Goal: Task Accomplishment & Management: Complete application form

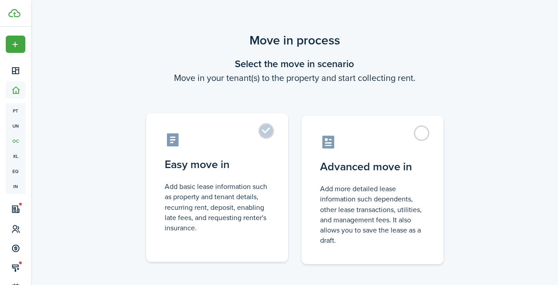
click at [265, 135] on label "Easy move in Add basic lease information such as property and tenant details, r…" at bounding box center [217, 187] width 142 height 148
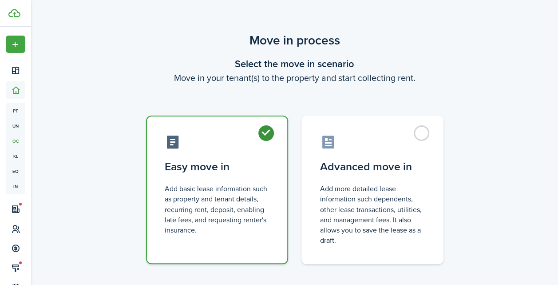
radio input "true"
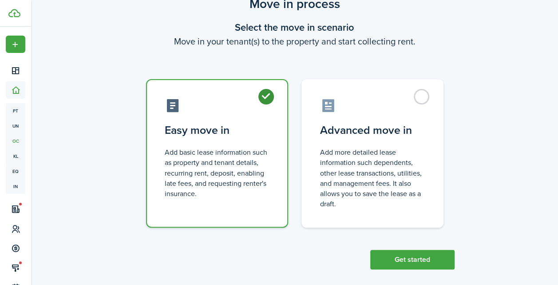
scroll to position [45, 0]
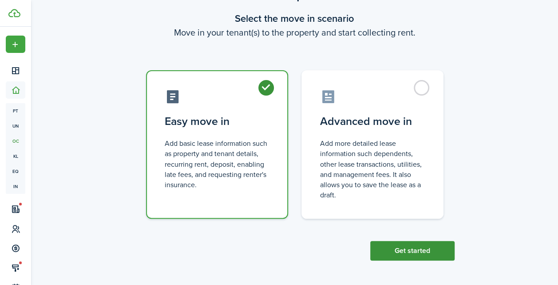
click at [419, 245] on button "Get started" at bounding box center [412, 251] width 84 height 20
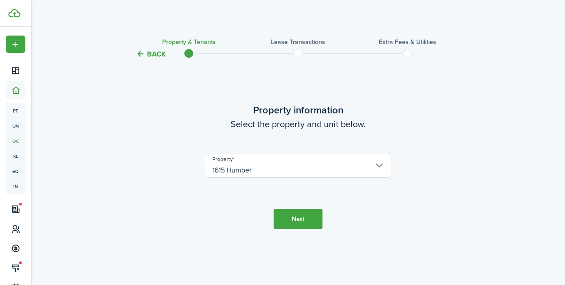
click at [311, 214] on button "Next" at bounding box center [298, 219] width 49 height 20
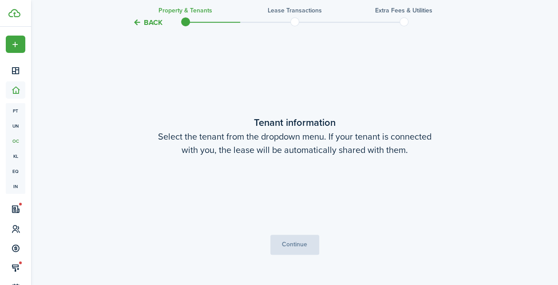
scroll to position [225, 0]
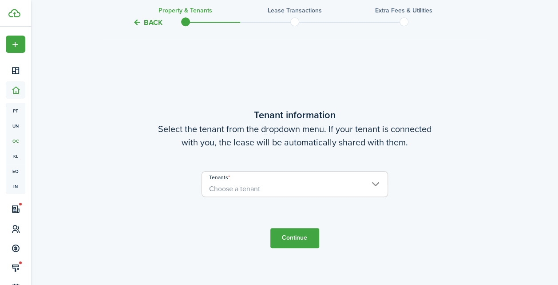
click at [323, 183] on span "Choose a tenant" at bounding box center [295, 188] width 186 height 15
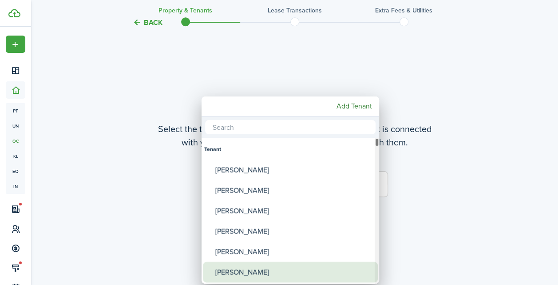
click at [298, 266] on div "[PERSON_NAME]" at bounding box center [293, 272] width 157 height 20
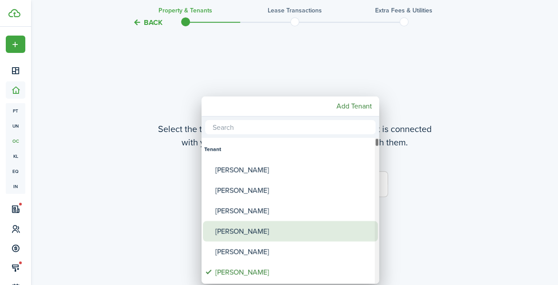
click at [312, 222] on div "[PERSON_NAME]" at bounding box center [293, 231] width 157 height 20
type input "[PERSON_NAME], [PERSON_NAME]"
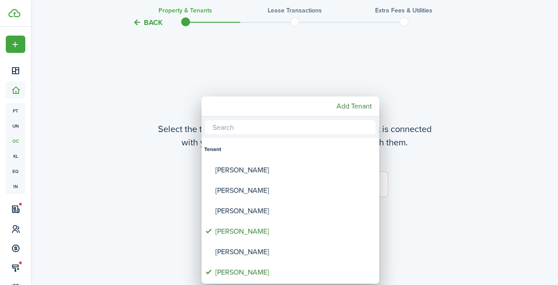
click at [433, 152] on div at bounding box center [279, 142] width 700 height 427
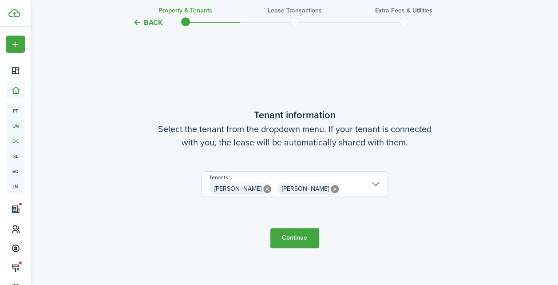
click at [290, 237] on button "Continue" at bounding box center [294, 238] width 49 height 20
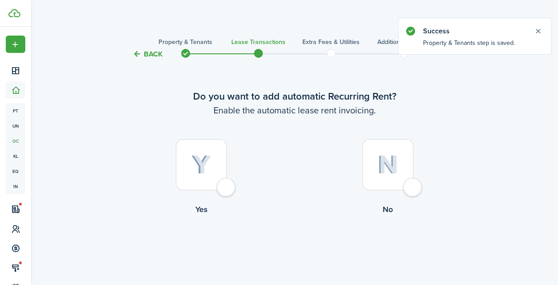
click at [227, 185] on div at bounding box center [201, 164] width 51 height 51
radio input "true"
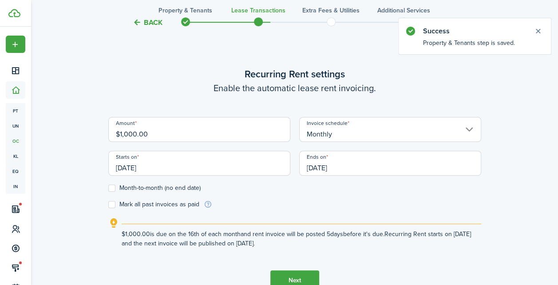
scroll to position [244, 0]
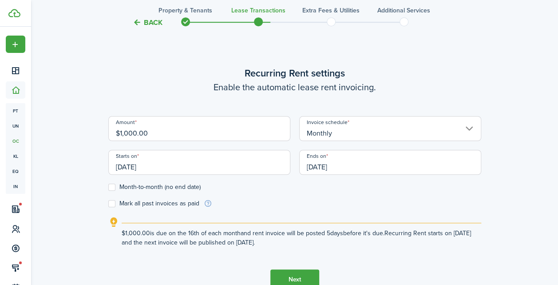
click at [133, 168] on input "[DATE]" at bounding box center [199, 162] width 182 height 25
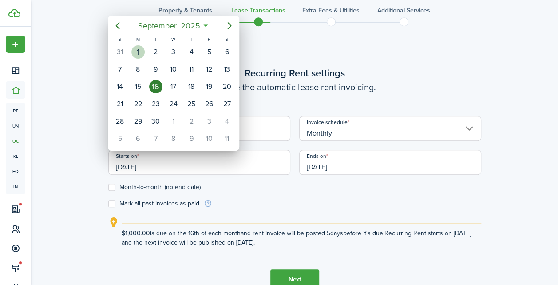
click at [139, 47] on div "1" at bounding box center [137, 51] width 13 height 13
type input "[DATE]"
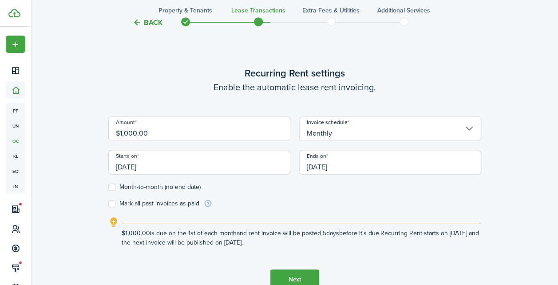
click at [332, 167] on input "[DATE]" at bounding box center [390, 162] width 182 height 25
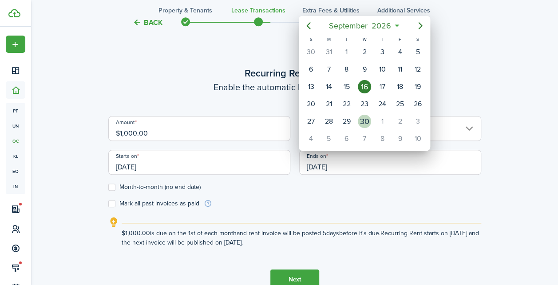
click at [365, 115] on div "30" at bounding box center [364, 121] width 13 height 13
type input "[DATE]"
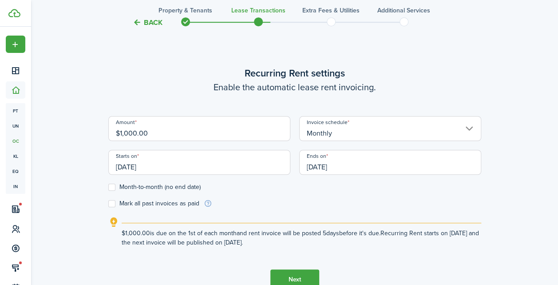
click at [154, 137] on input "$1,000.00" at bounding box center [199, 128] width 182 height 25
type input "$950.00"
click at [298, 272] on button "Next" at bounding box center [294, 279] width 49 height 20
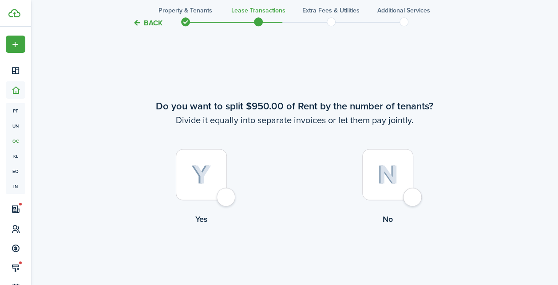
scroll to position [529, 0]
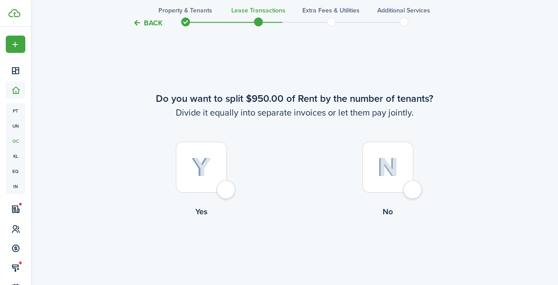
click at [227, 191] on div at bounding box center [201, 166] width 51 height 51
radio input "true"
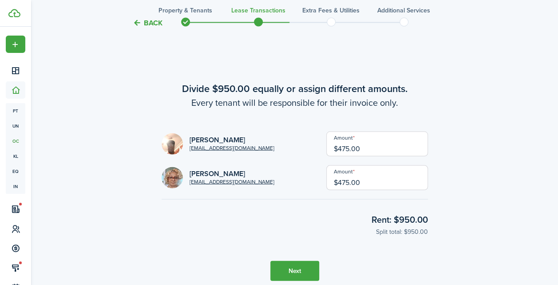
scroll to position [814, 0]
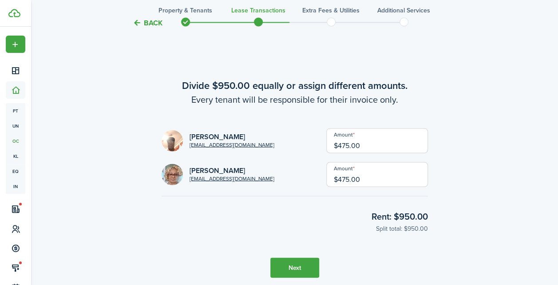
click at [298, 266] on button "Next" at bounding box center [294, 267] width 49 height 20
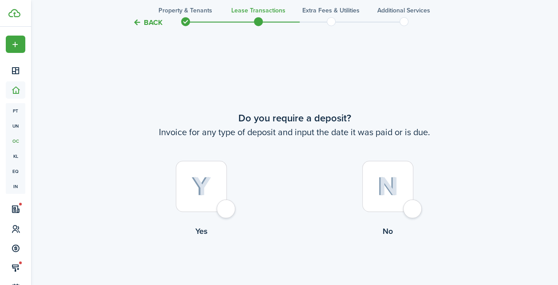
scroll to position [1099, 0]
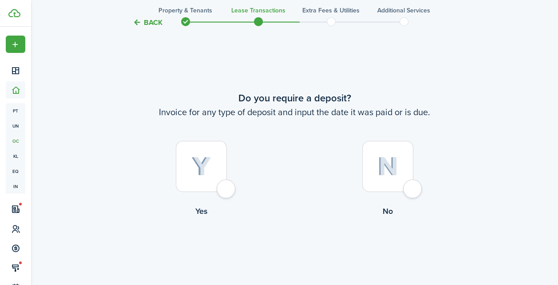
click at [227, 189] on div at bounding box center [201, 166] width 51 height 51
radio input "true"
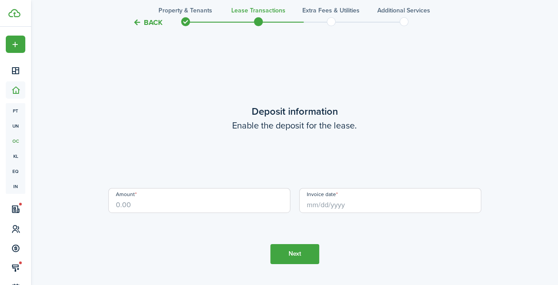
scroll to position [1383, 0]
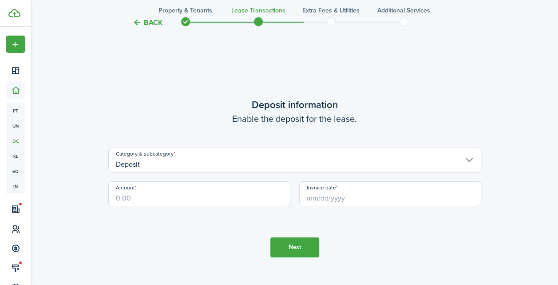
click at [184, 197] on input "Amount" at bounding box center [199, 193] width 182 height 25
click at [334, 193] on input "Invoice date" at bounding box center [390, 193] width 182 height 25
type input "$950.00"
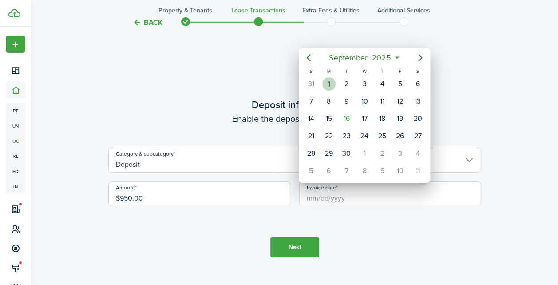
click at [328, 86] on div "1" at bounding box center [328, 83] width 13 height 13
type input "[DATE]"
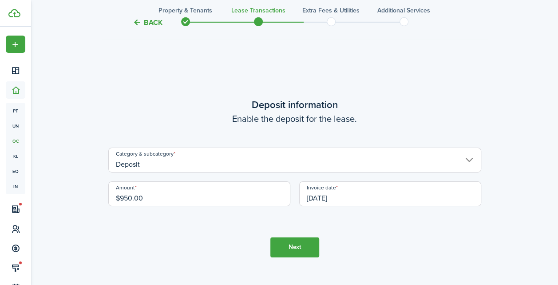
click at [301, 244] on button "Next" at bounding box center [294, 247] width 49 height 20
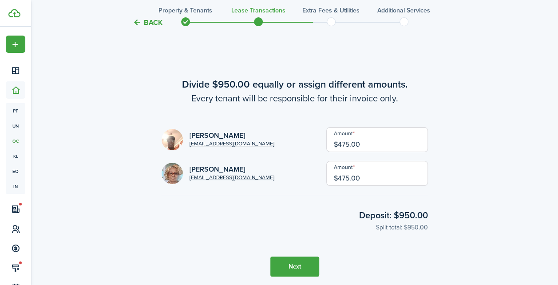
scroll to position [1668, 0]
click at [298, 261] on button "Next" at bounding box center [294, 267] width 49 height 20
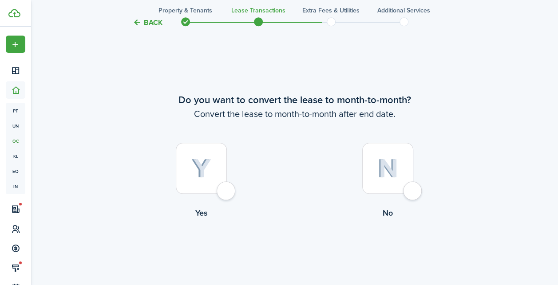
scroll to position [1953, 0]
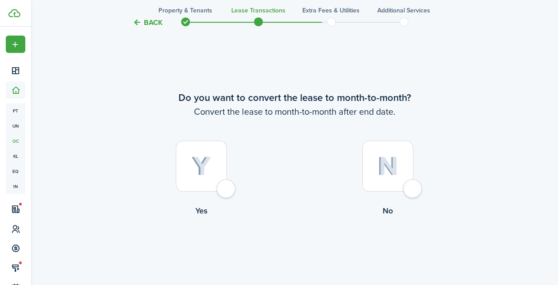
click at [240, 192] on label "Yes" at bounding box center [201, 180] width 187 height 80
radio input "true"
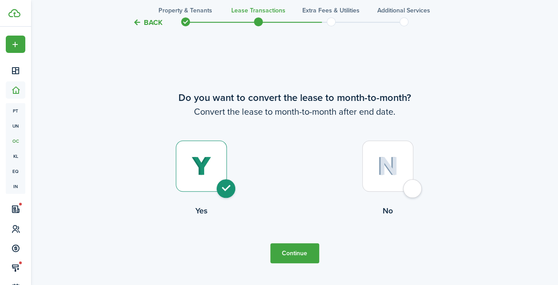
click at [314, 262] on button "Continue" at bounding box center [294, 253] width 49 height 20
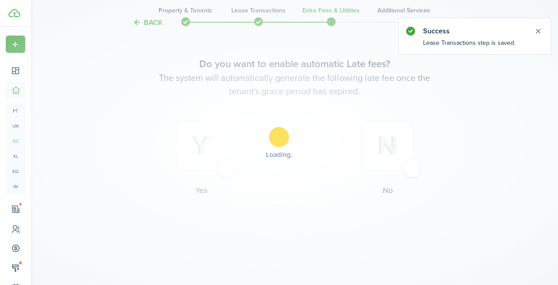
scroll to position [0, 0]
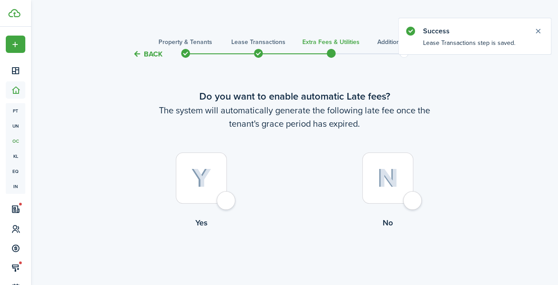
click at [220, 193] on div at bounding box center [201, 177] width 51 height 51
radio input "true"
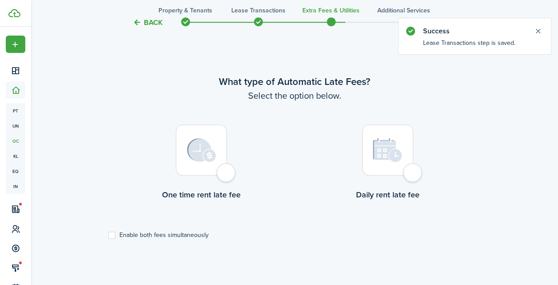
click at [227, 169] on div at bounding box center [201, 149] width 51 height 51
radio input "true"
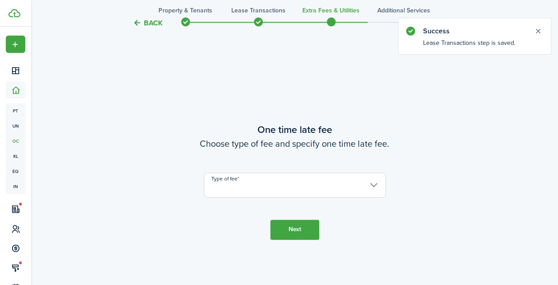
scroll to position [542, 0]
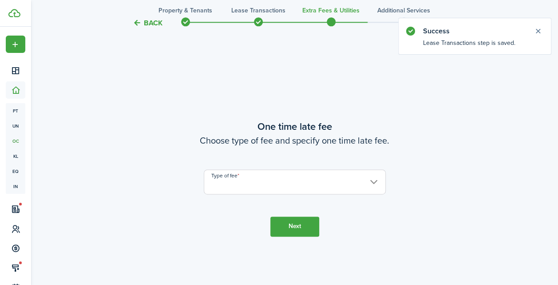
click at [324, 183] on input "Type of fee" at bounding box center [295, 181] width 182 height 25
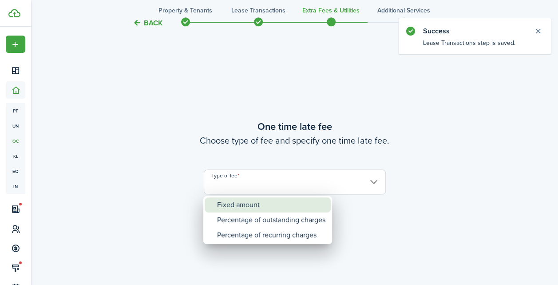
click at [289, 207] on div "Fixed amount" at bounding box center [271, 204] width 108 height 15
type input "Fixed amount"
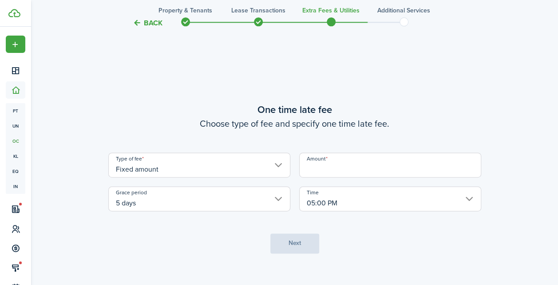
click at [337, 162] on input "Amount" at bounding box center [390, 164] width 182 height 25
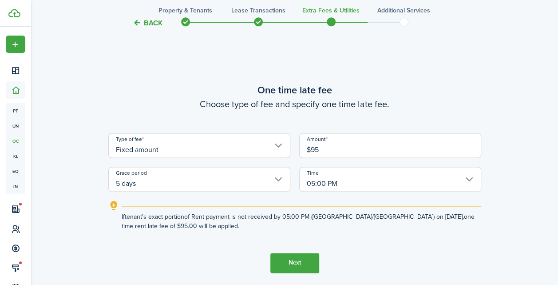
type input "$95.00"
click at [302, 258] on button "Next" at bounding box center [294, 263] width 49 height 20
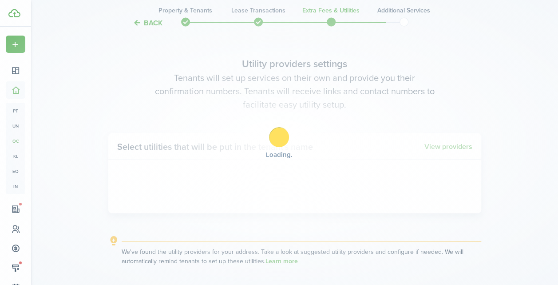
scroll to position [827, 0]
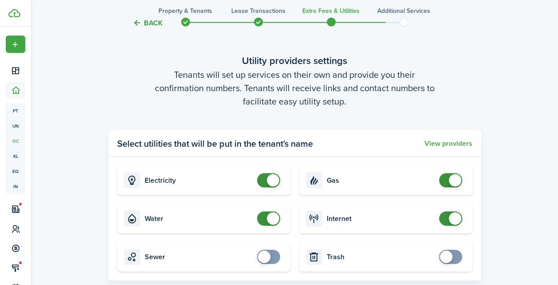
checkbox input "false"
click at [274, 174] on span at bounding box center [273, 180] width 12 height 12
checkbox input "false"
click at [269, 218] on span at bounding box center [273, 218] width 12 height 12
checkbox input "false"
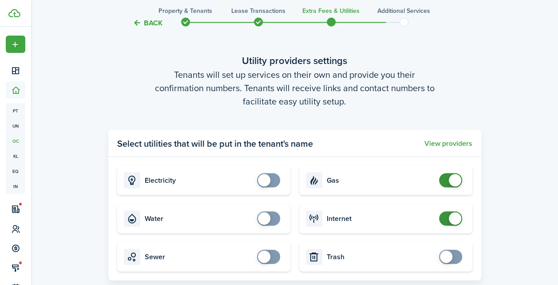
click at [447, 181] on span at bounding box center [450, 180] width 9 height 14
checkbox input "false"
click at [449, 216] on span at bounding box center [455, 218] width 12 height 12
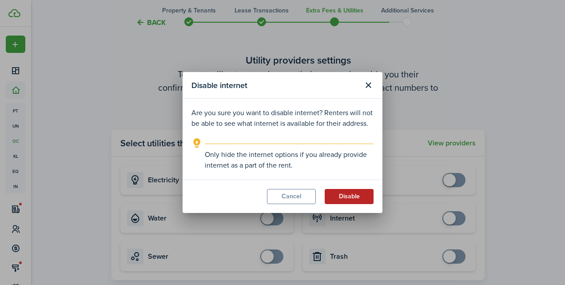
click at [348, 198] on button "Disable" at bounding box center [349, 196] width 49 height 15
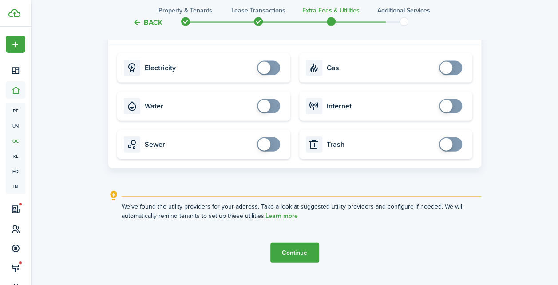
scroll to position [959, 0]
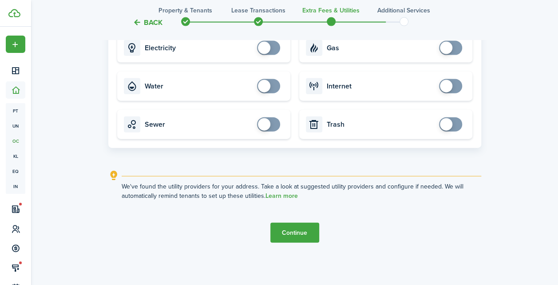
click at [298, 235] on button "Continue" at bounding box center [294, 232] width 49 height 20
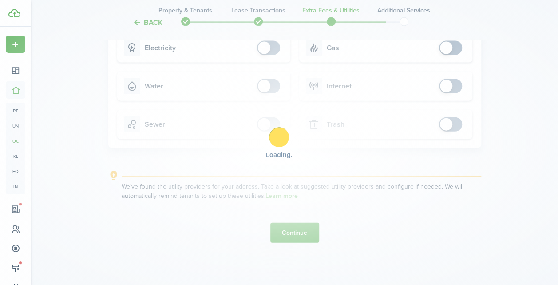
scroll to position [0, 0]
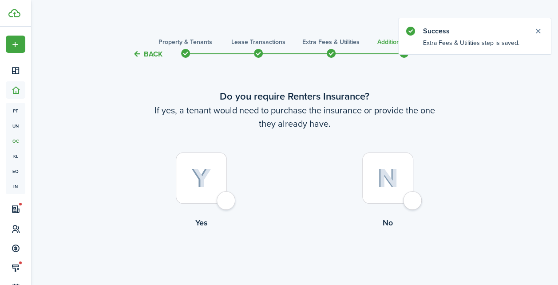
click at [410, 194] on div at bounding box center [387, 177] width 51 height 51
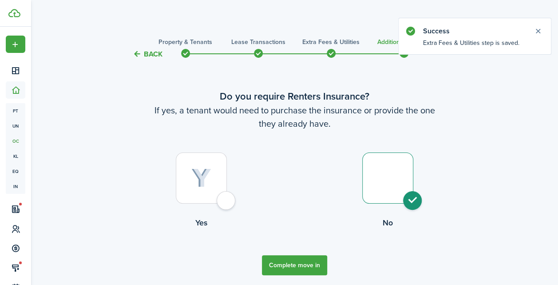
radio input "true"
click at [314, 262] on button "Complete move in" at bounding box center [294, 265] width 65 height 20
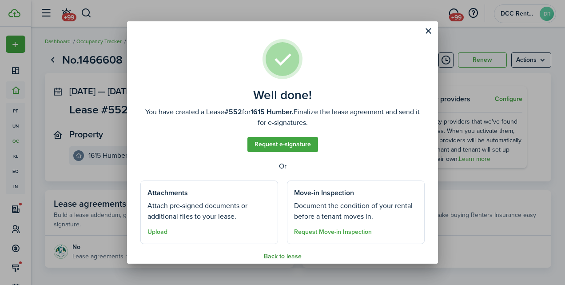
click at [275, 258] on button "Back to lease" at bounding box center [283, 256] width 38 height 7
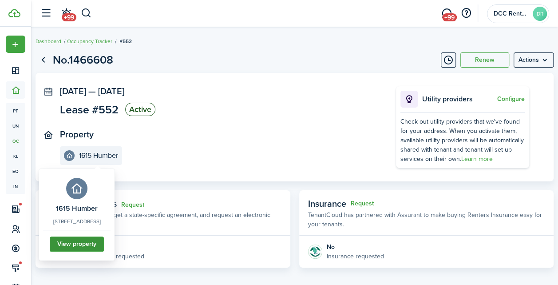
click at [102, 242] on link "View property" at bounding box center [77, 243] width 54 height 15
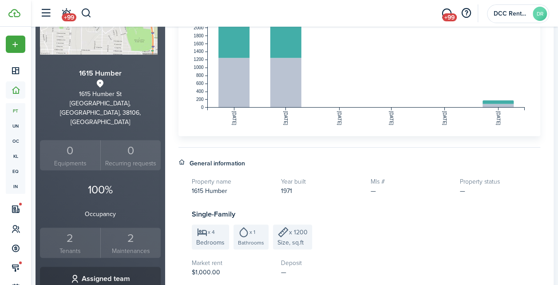
scroll to position [170, 0]
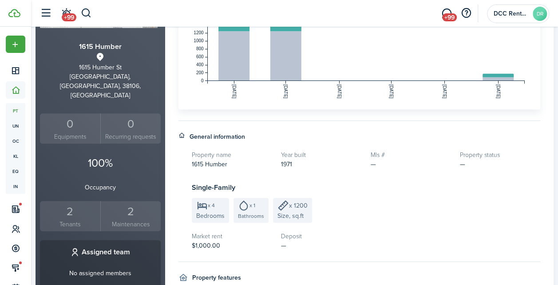
click at [74, 203] on div "2" at bounding box center [70, 211] width 56 height 17
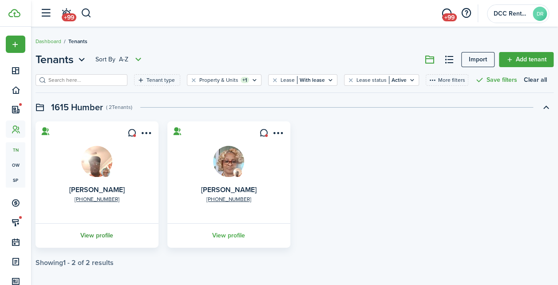
click at [107, 235] on link "View profile" at bounding box center [97, 235] width 126 height 24
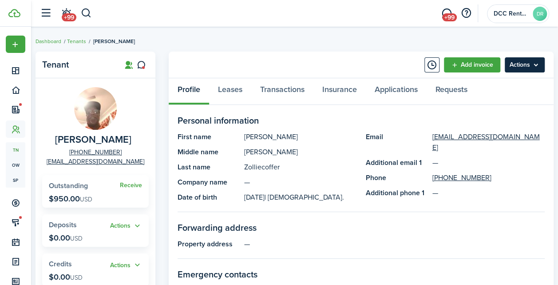
click at [535, 63] on menu-btn "Actions" at bounding box center [525, 64] width 40 height 15
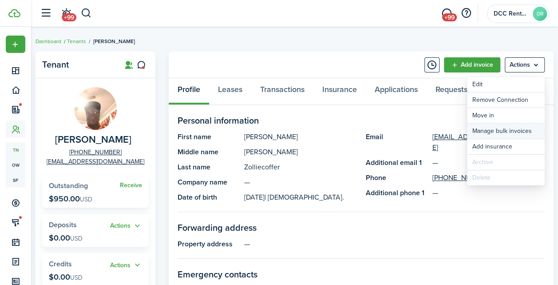
click at [498, 130] on link "Manage bulk invoices" at bounding box center [506, 130] width 78 height 15
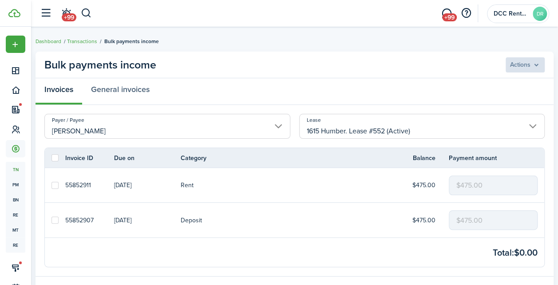
click at [55, 159] on label at bounding box center [55, 157] width 7 height 7
click at [52, 158] on input "checkbox" at bounding box center [51, 158] width 0 height 0
checkbox input "true"
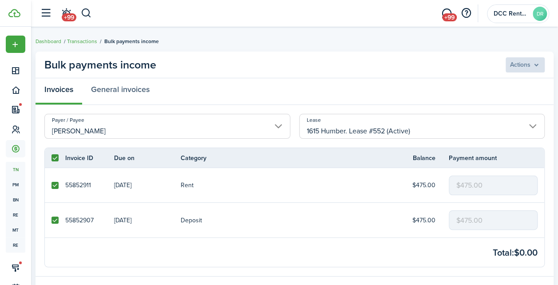
checkbox input "true"
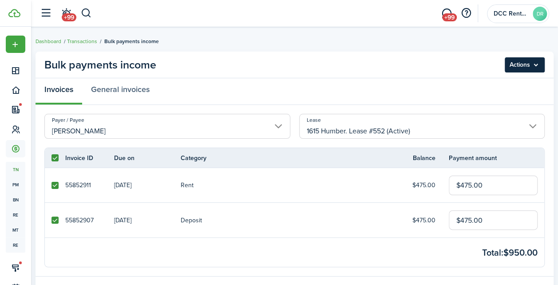
click at [528, 65] on menu-btn "Actions" at bounding box center [525, 64] width 40 height 15
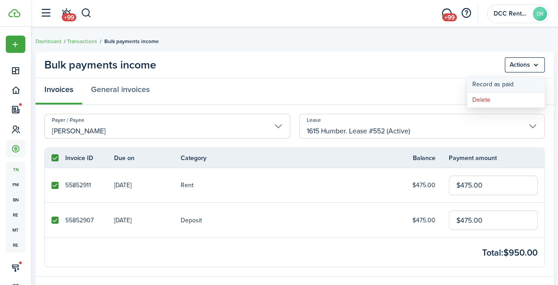
click at [486, 85] on button "Record as paid" at bounding box center [506, 84] width 78 height 15
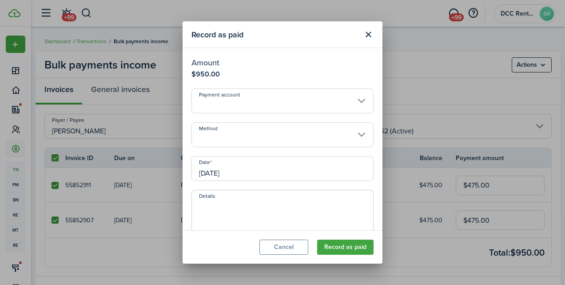
click at [275, 104] on input "Payment account" at bounding box center [282, 100] width 182 height 25
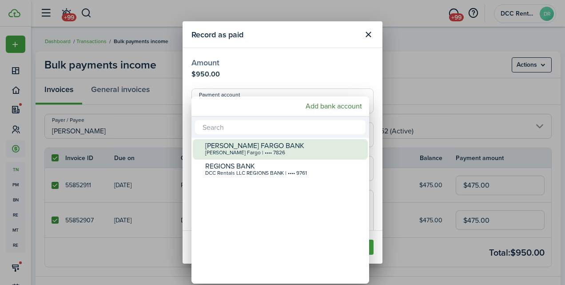
click at [239, 150] on div "[PERSON_NAME] Fargo | •••• 7826" at bounding box center [283, 153] width 157 height 6
type input "•••• •••• •••• 7826"
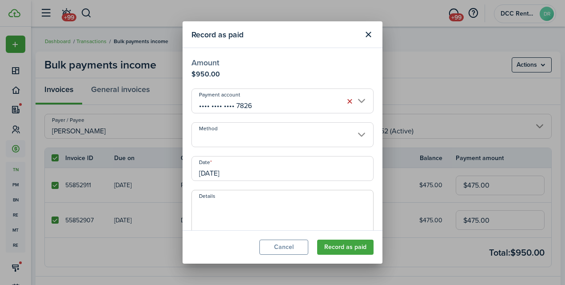
click at [234, 131] on input "Method" at bounding box center [282, 134] width 182 height 25
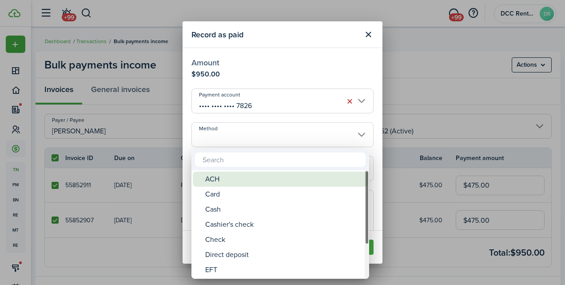
click at [223, 174] on div "ACH" at bounding box center [283, 178] width 157 height 15
type input "ACH"
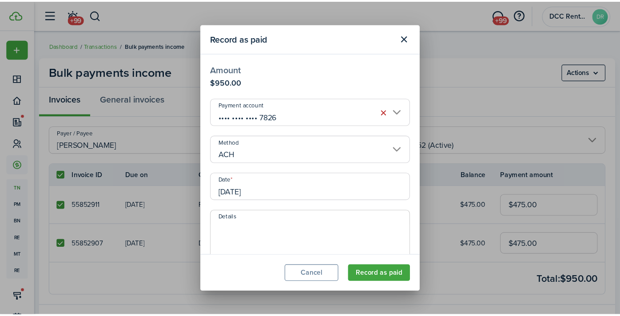
scroll to position [124, 0]
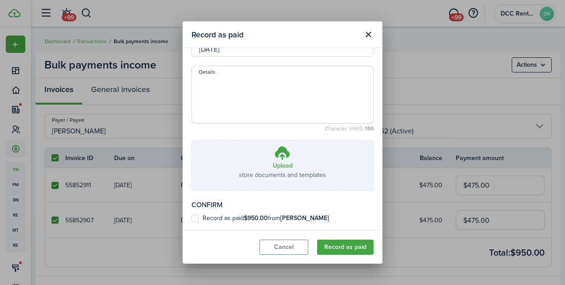
click at [293, 215] on b "[PERSON_NAME]" at bounding box center [304, 217] width 49 height 9
checkbox input "true"
click at [349, 246] on button "Record as paid" at bounding box center [345, 246] width 56 height 15
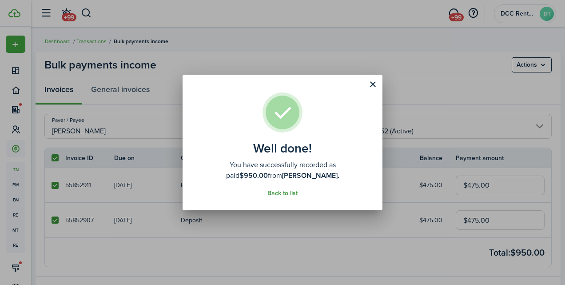
click at [290, 195] on link "Back to list" at bounding box center [282, 193] width 30 height 7
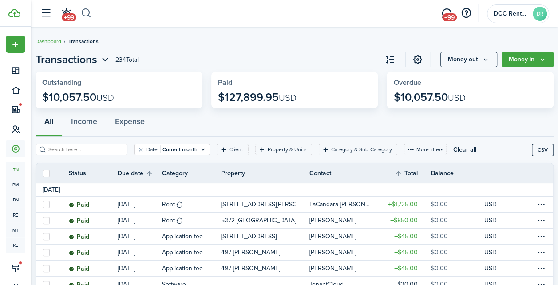
click at [86, 12] on button "button" at bounding box center [86, 13] width 11 height 15
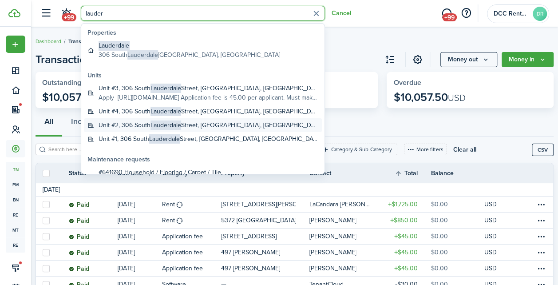
type input "lauder"
click at [148, 125] on global-search-item-title "Unit #2, [STREET_ADDRESS]," at bounding box center [209, 124] width 220 height 9
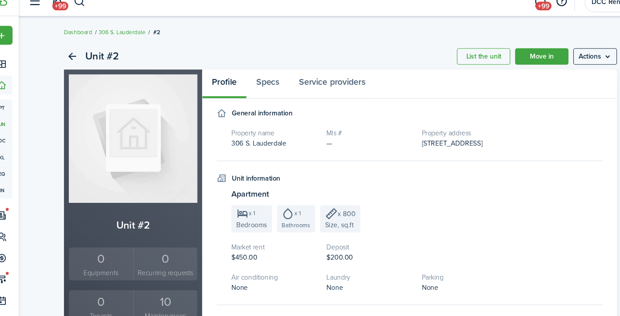
drag, startPoint x: 439, startPoint y: 11, endPoint x: 324, endPoint y: 51, distance: 121.8
click at [324, 51] on div "Unit #2 List the unit Move in Actions Unit #2 0 Equipments 0 Recurring requests…" at bounding box center [325, 260] width 589 height 426
click at [469, 63] on link "List the unit" at bounding box center [456, 63] width 49 height 15
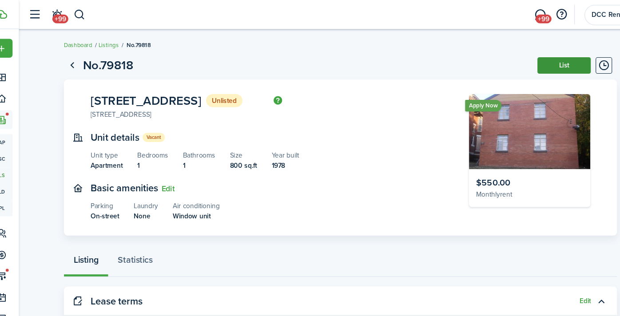
click at [533, 57] on button "List" at bounding box center [530, 59] width 49 height 15
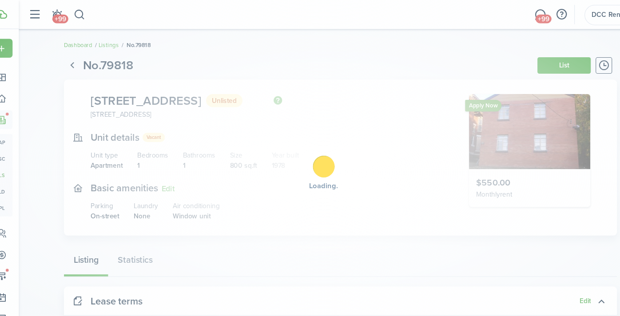
click at [525, 58] on div "Loading" at bounding box center [310, 158] width 620 height 316
